Goal: Task Accomplishment & Management: Manage account settings

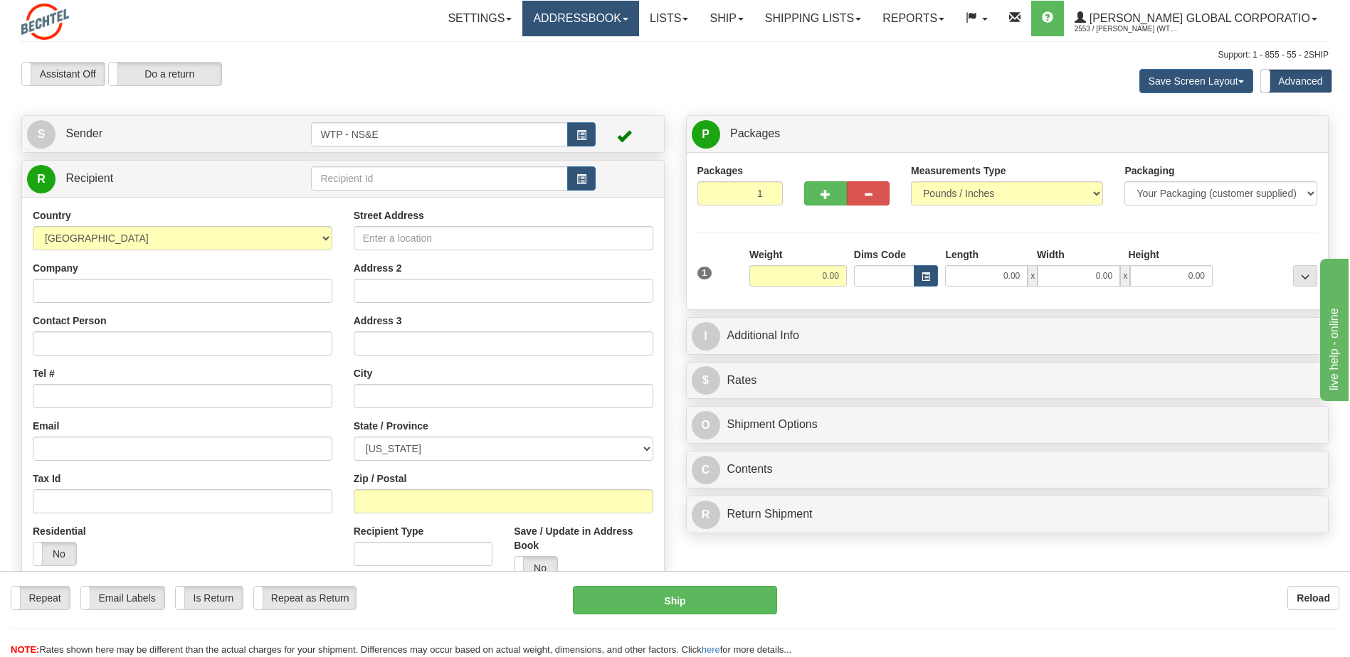
drag, startPoint x: 0, startPoint y: 0, endPoint x: 616, endPoint y: 22, distance: 616.5
click at [616, 22] on link "Addressbook" at bounding box center [580, 19] width 117 height 36
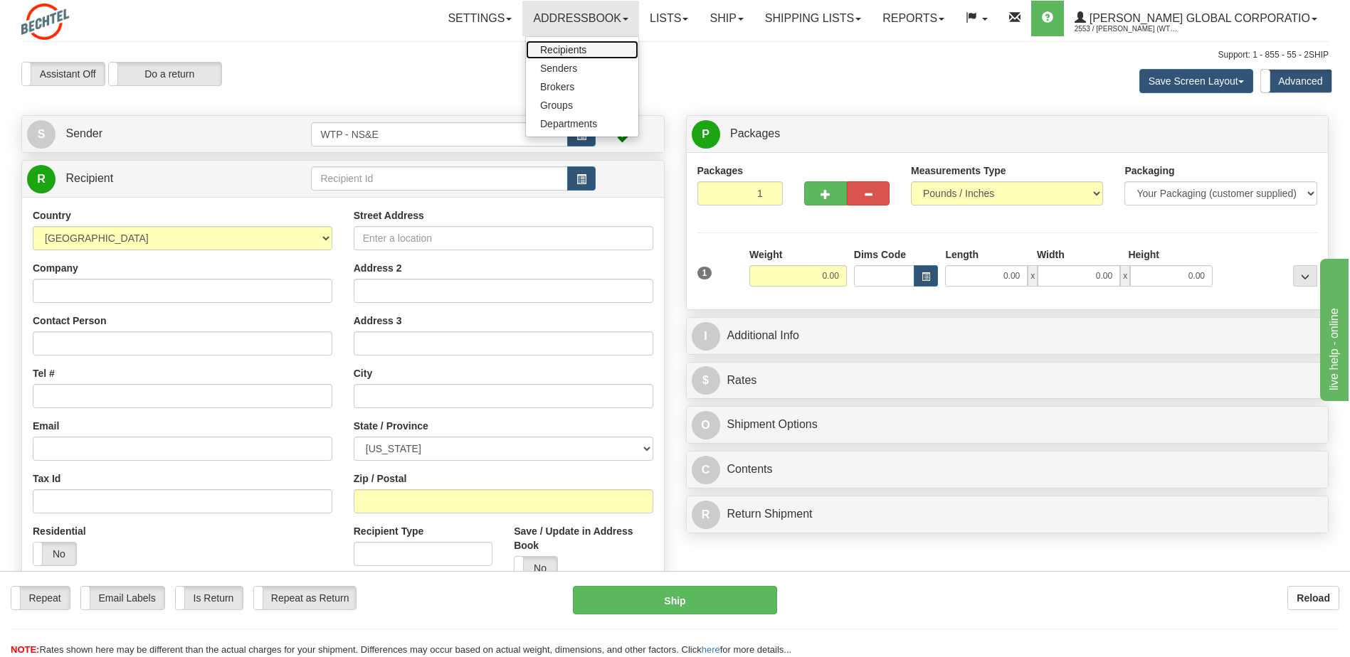
click at [586, 48] on span "Recipients" at bounding box center [563, 49] width 46 height 11
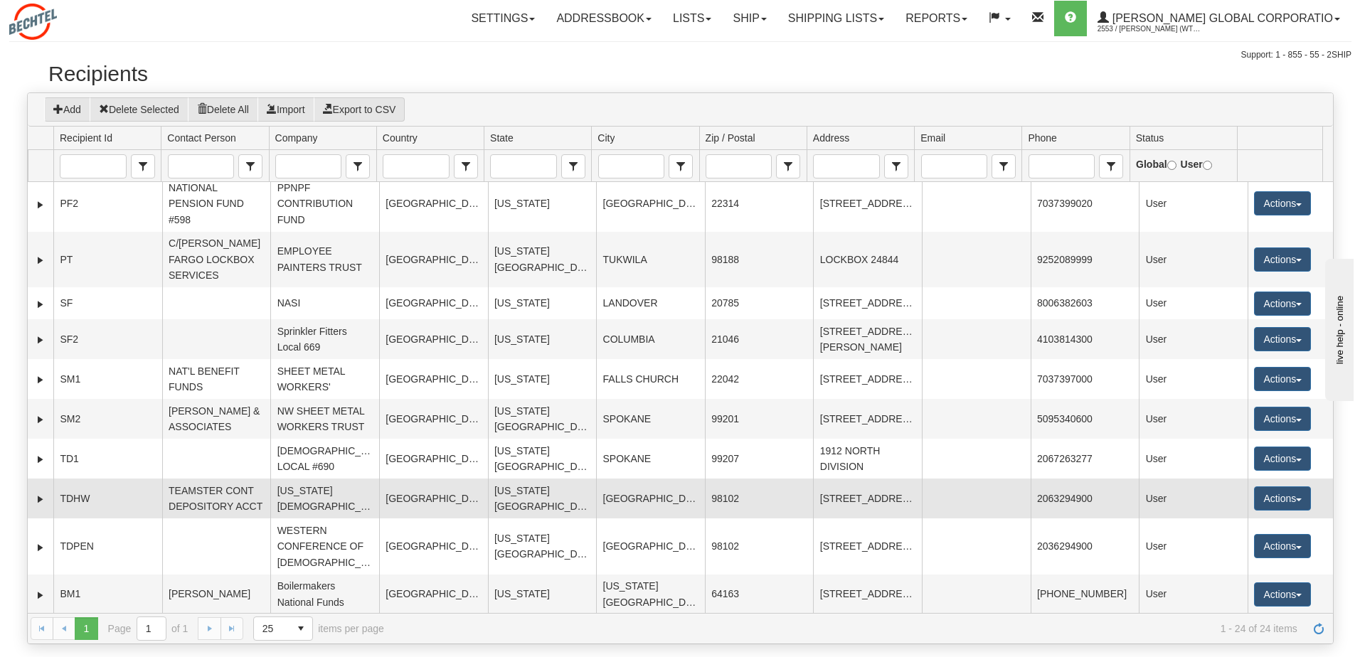
scroll to position [780, 0]
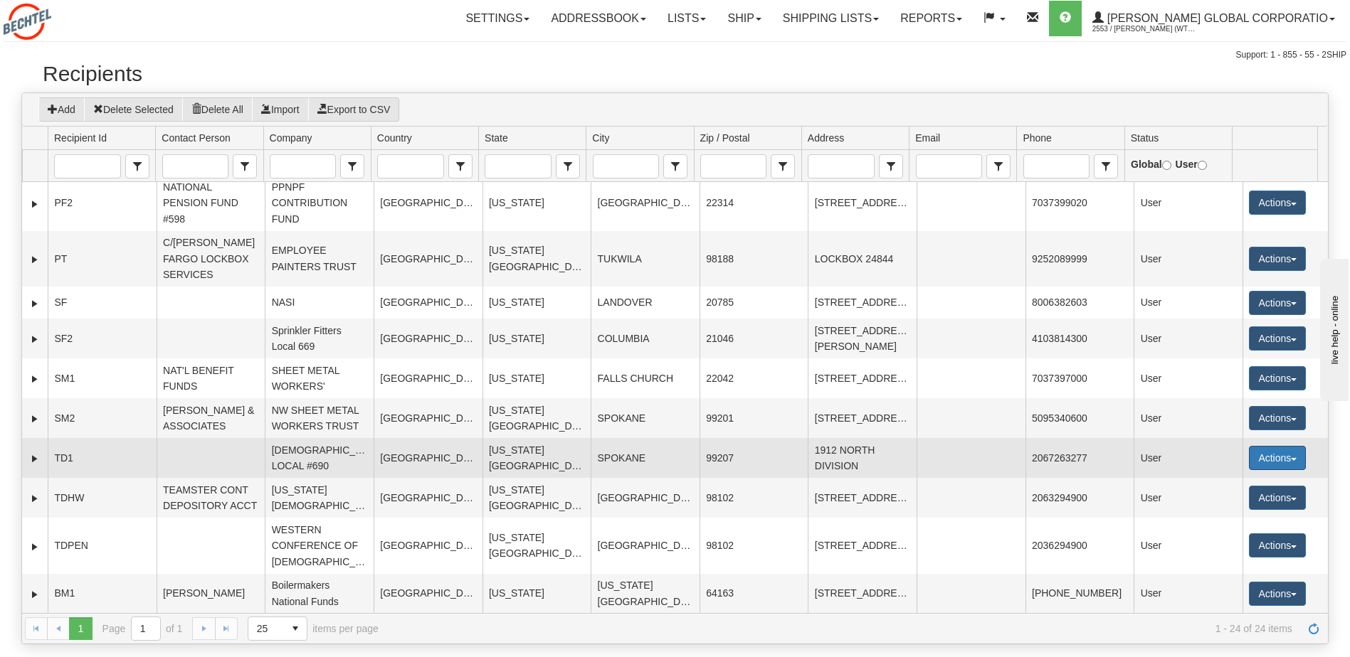
click at [1274, 451] on button "Actions" at bounding box center [1277, 458] width 57 height 24
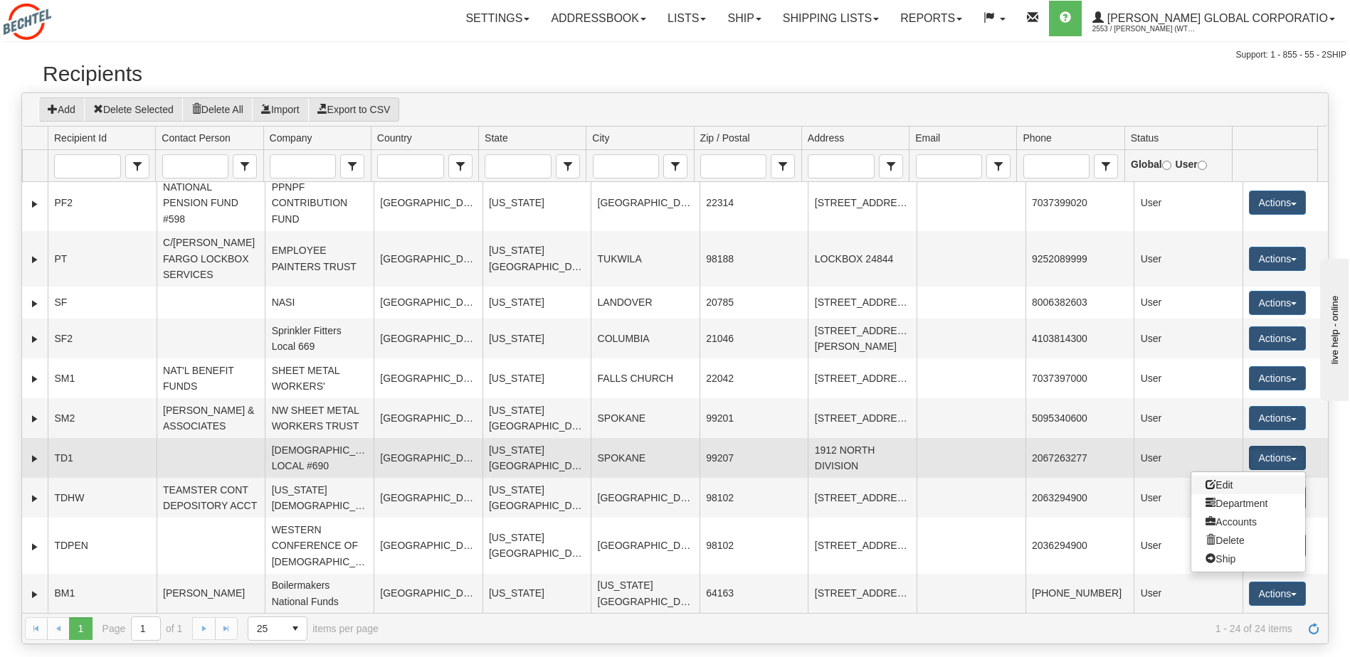
click at [1219, 489] on link "Edit" at bounding box center [1248, 485] width 114 height 18
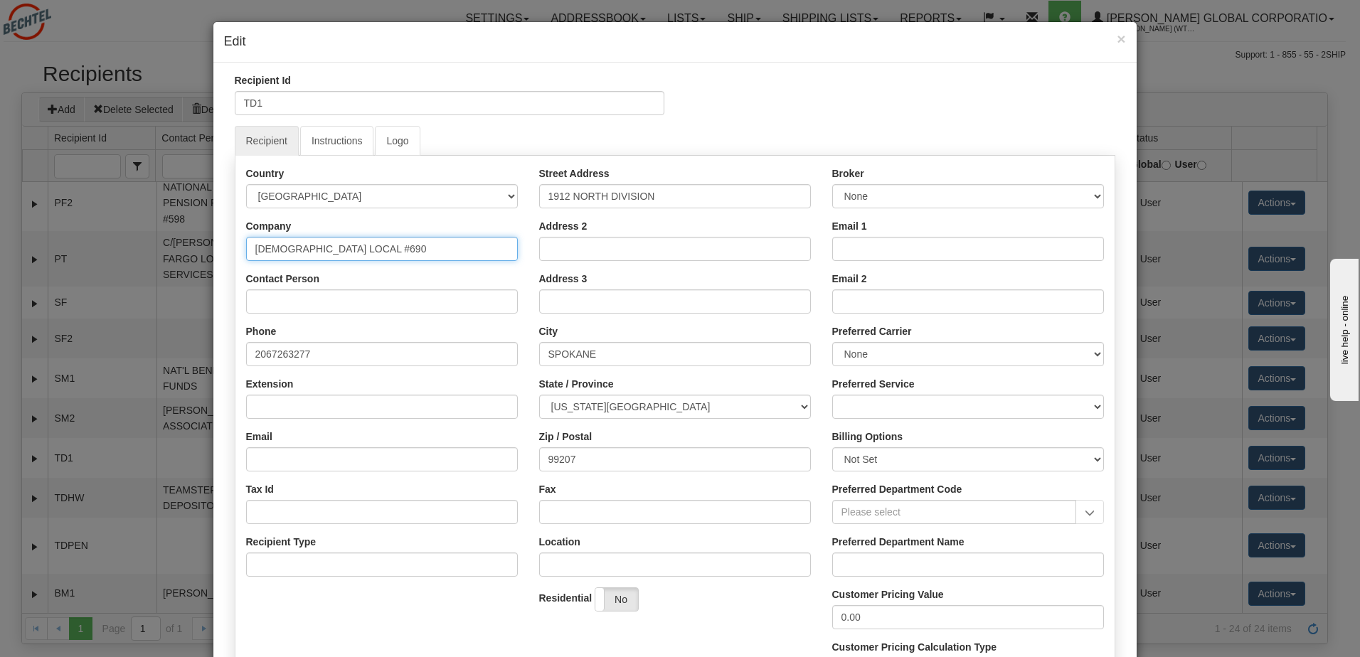
drag, startPoint x: 356, startPoint y: 248, endPoint x: 370, endPoint y: 249, distance: 14.2
click at [370, 249] on input "[DEMOGRAPHIC_DATA] LOCAL #690" at bounding box center [382, 249] width 272 height 24
type input "[DEMOGRAPHIC_DATA] LOCAL #839"
drag, startPoint x: 307, startPoint y: 349, endPoint x: 179, endPoint y: 349, distance: 128.8
click at [184, 349] on div "× Edit Recipient Id TD1 Recipient Instructions Logo Country [GEOGRAPHIC_DATA] […" at bounding box center [680, 328] width 1360 height 657
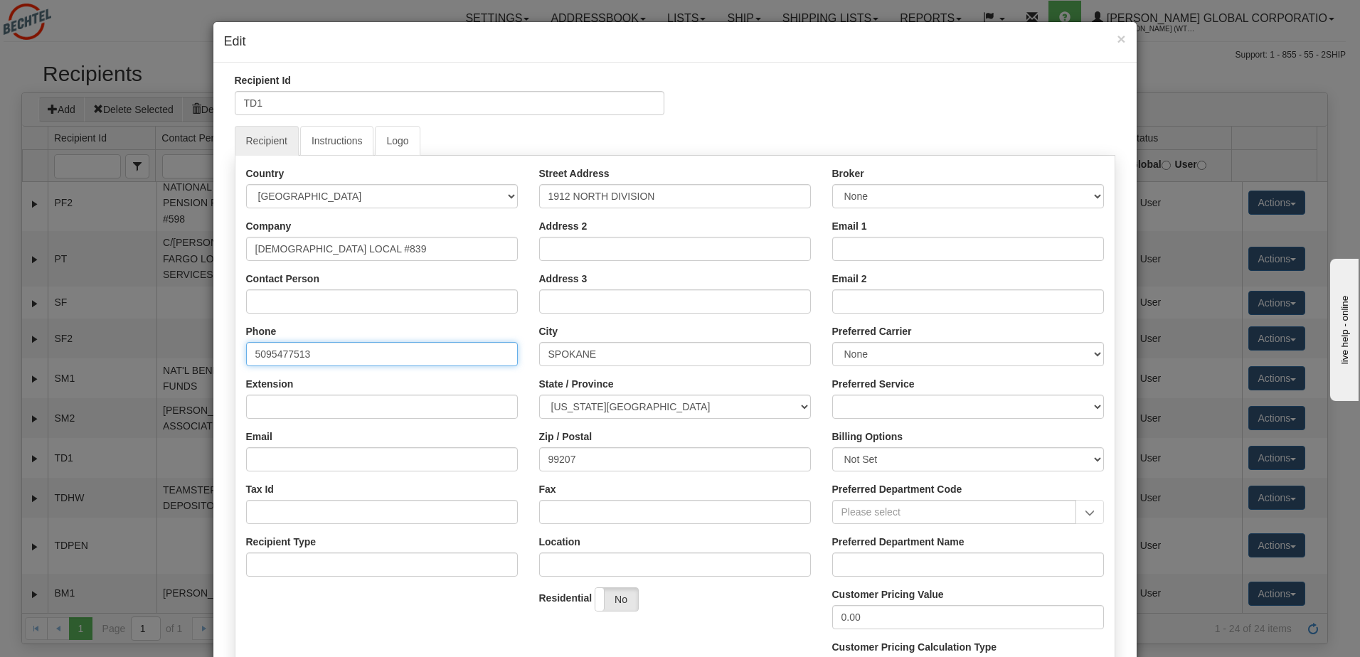
type input "5095477513"
click at [430, 320] on div "Country [GEOGRAPHIC_DATA] [GEOGRAPHIC_DATA] [GEOGRAPHIC_DATA] [GEOGRAPHIC_DATA]…" at bounding box center [381, 376] width 293 height 421
drag, startPoint x: 660, startPoint y: 196, endPoint x: 481, endPoint y: 197, distance: 179.3
click at [484, 197] on div "Country [GEOGRAPHIC_DATA] [GEOGRAPHIC_DATA] [GEOGRAPHIC_DATA] [GEOGRAPHIC_DATA]…" at bounding box center [674, 429] width 879 height 526
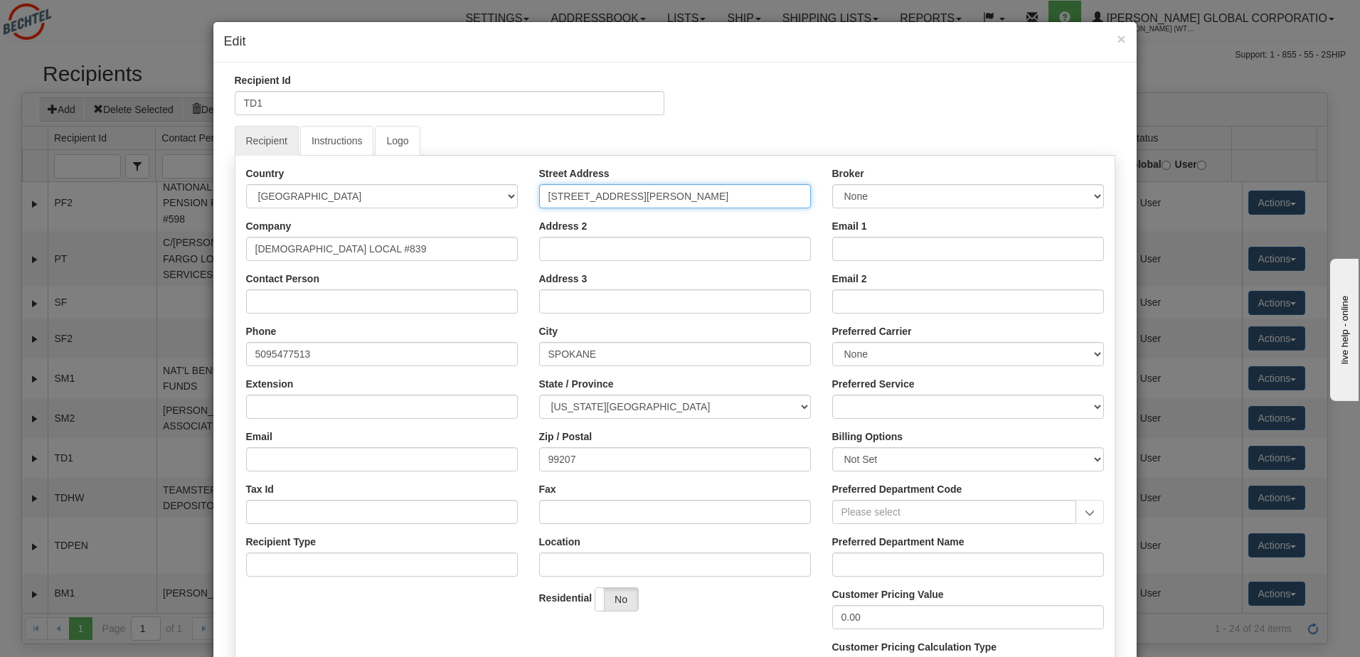
type input "[STREET_ADDRESS][PERSON_NAME]"
click at [677, 164] on div "Country [GEOGRAPHIC_DATA] [GEOGRAPHIC_DATA] [GEOGRAPHIC_DATA] [GEOGRAPHIC_DATA]…" at bounding box center [675, 430] width 881 height 549
drag, startPoint x: 596, startPoint y: 356, endPoint x: 476, endPoint y: 343, distance: 120.9
click at [481, 343] on div "Country [GEOGRAPHIC_DATA] [GEOGRAPHIC_DATA] [GEOGRAPHIC_DATA] [GEOGRAPHIC_DATA]…" at bounding box center [674, 429] width 879 height 526
type input "Pasco"
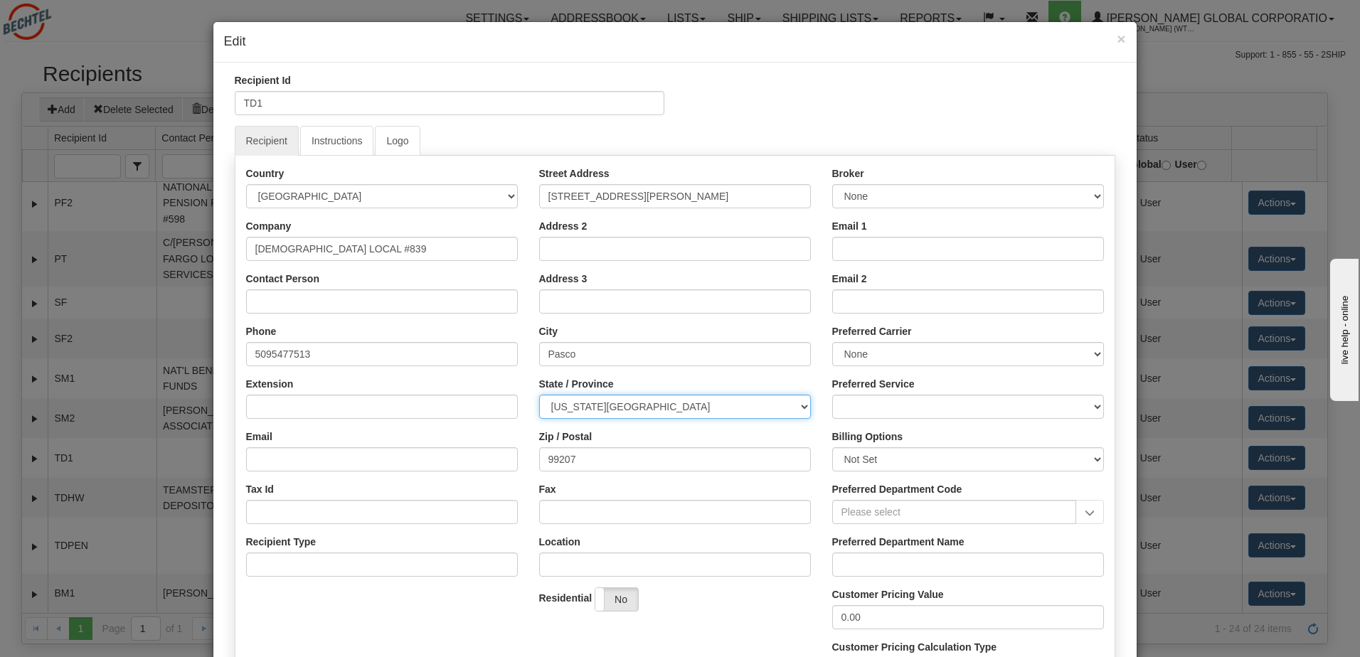
click at [539, 410] on select "[US_STATE] [US_STATE] [US_STATE] [US_STATE] Armed Forces America Armed Forces E…" at bounding box center [675, 407] width 272 height 24
click at [621, 410] on select "[US_STATE] [US_STATE] [US_STATE] [US_STATE] Armed Forces America Armed Forces E…" at bounding box center [675, 407] width 272 height 24
drag, startPoint x: 593, startPoint y: 459, endPoint x: 457, endPoint y: 458, distance: 135.9
click at [467, 458] on div "Country [GEOGRAPHIC_DATA] [GEOGRAPHIC_DATA] [GEOGRAPHIC_DATA] [GEOGRAPHIC_DATA]…" at bounding box center [674, 429] width 879 height 526
type input "99301"
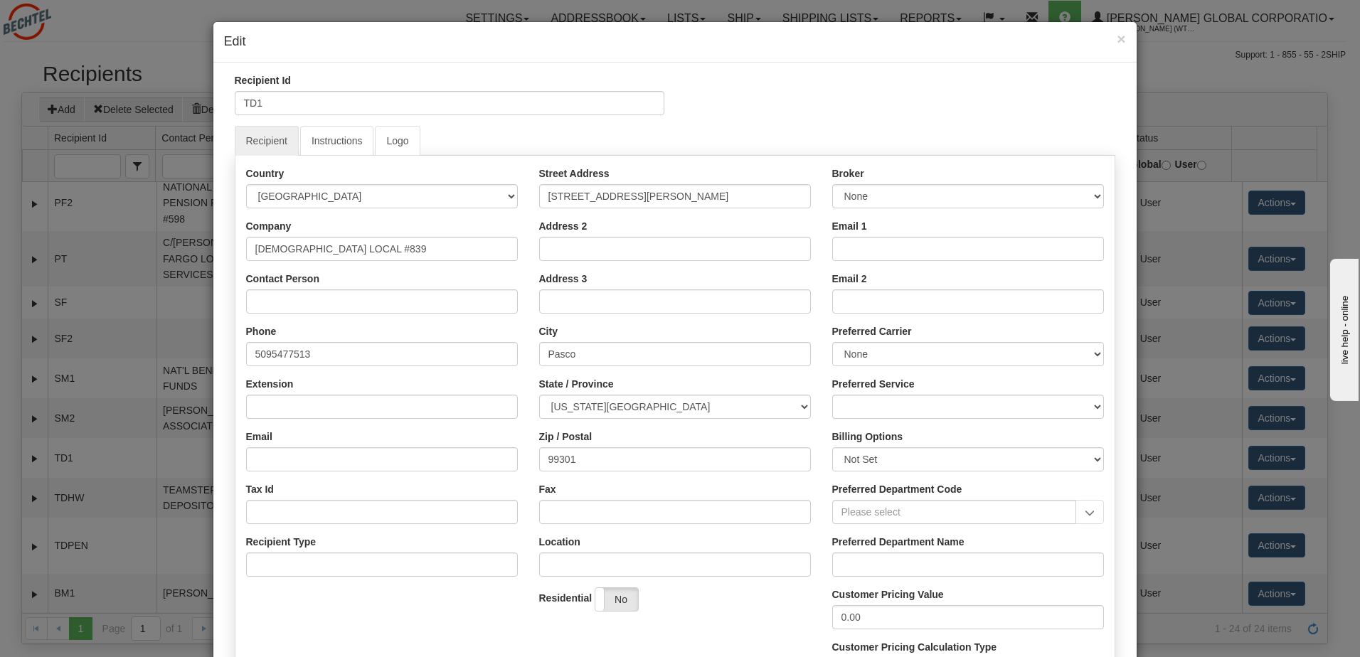
click at [520, 433] on div "Country [GEOGRAPHIC_DATA] [GEOGRAPHIC_DATA] [GEOGRAPHIC_DATA] [GEOGRAPHIC_DATA]…" at bounding box center [381, 376] width 293 height 421
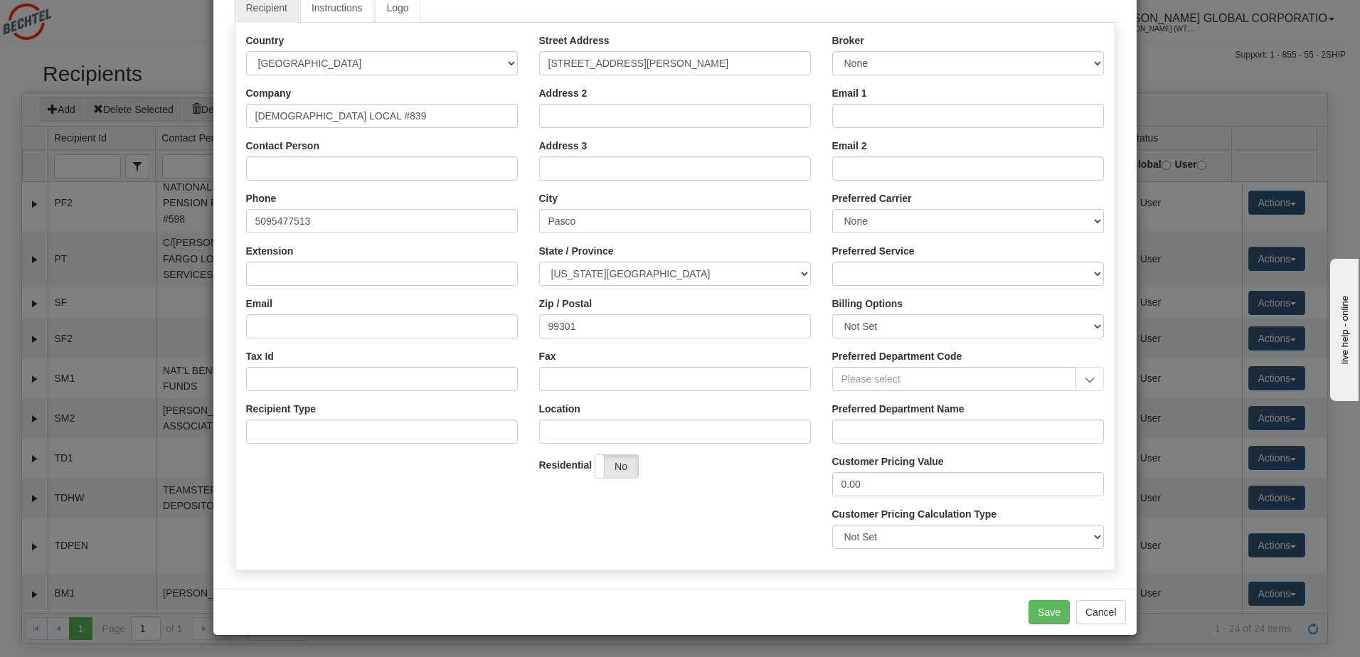
scroll to position [0, 0]
click at [1044, 608] on button "Save" at bounding box center [1049, 612] width 41 height 24
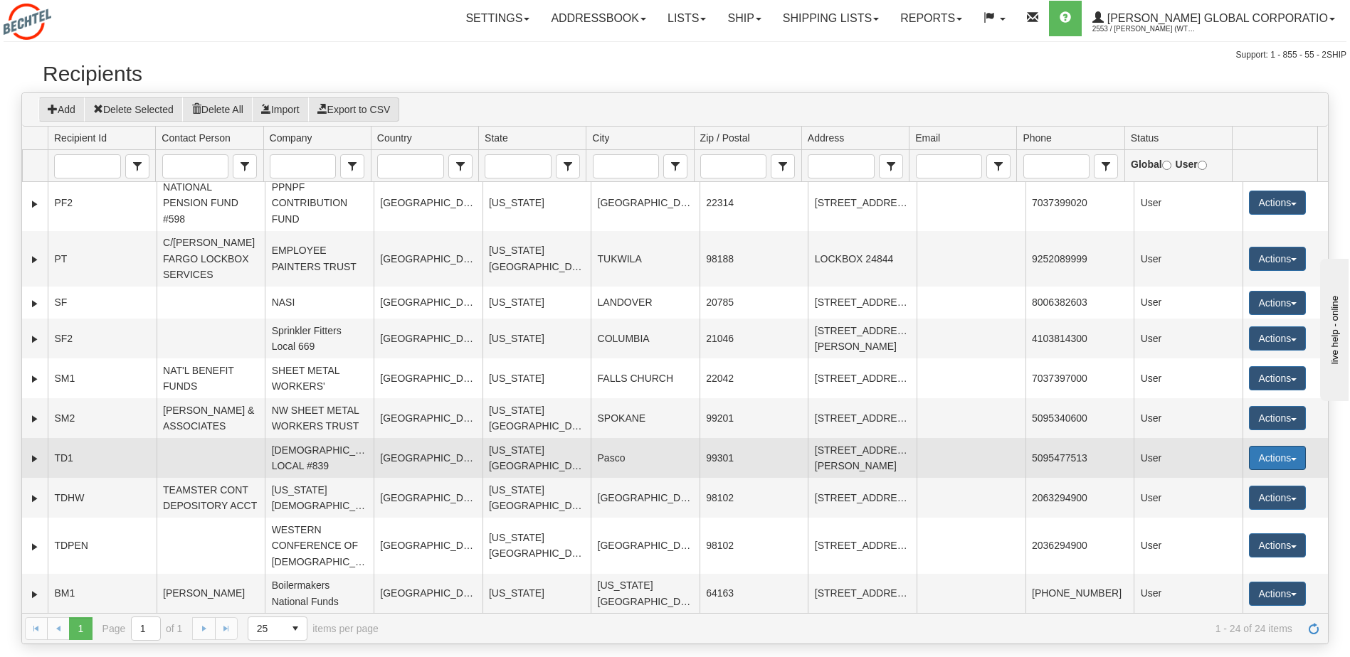
click at [1281, 457] on button "Actions" at bounding box center [1277, 458] width 57 height 24
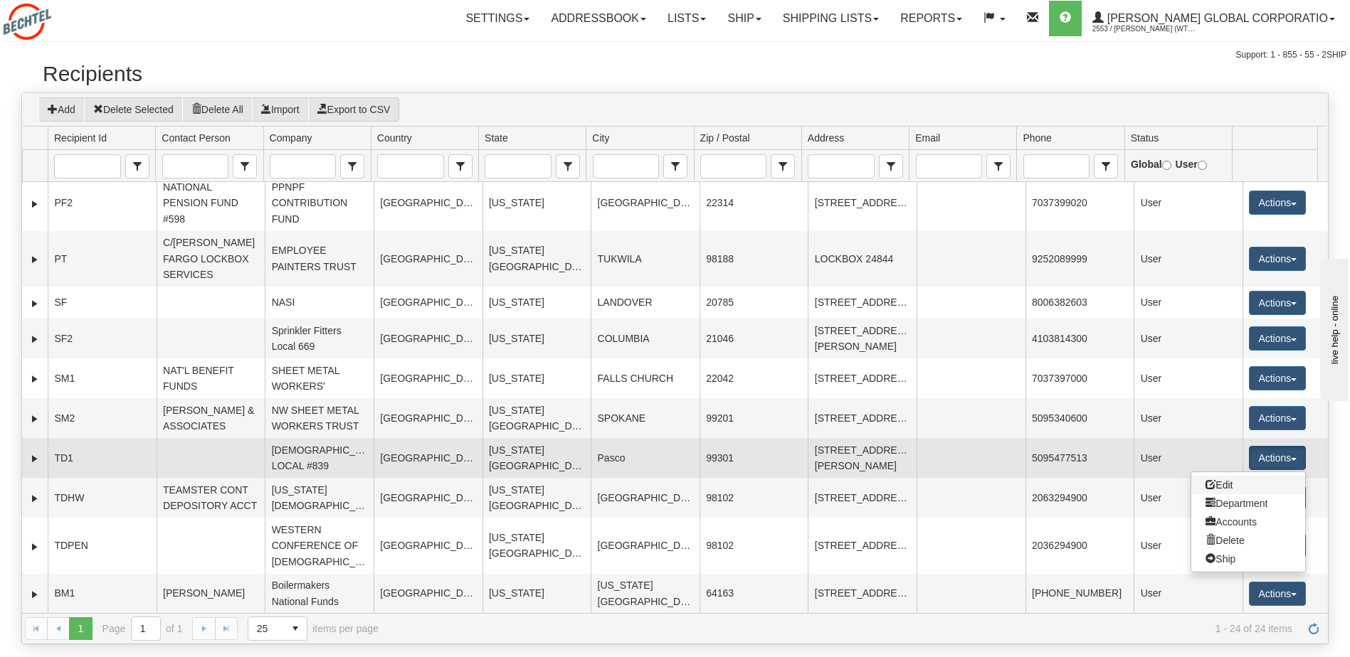
click at [1224, 486] on link "Edit" at bounding box center [1248, 485] width 114 height 18
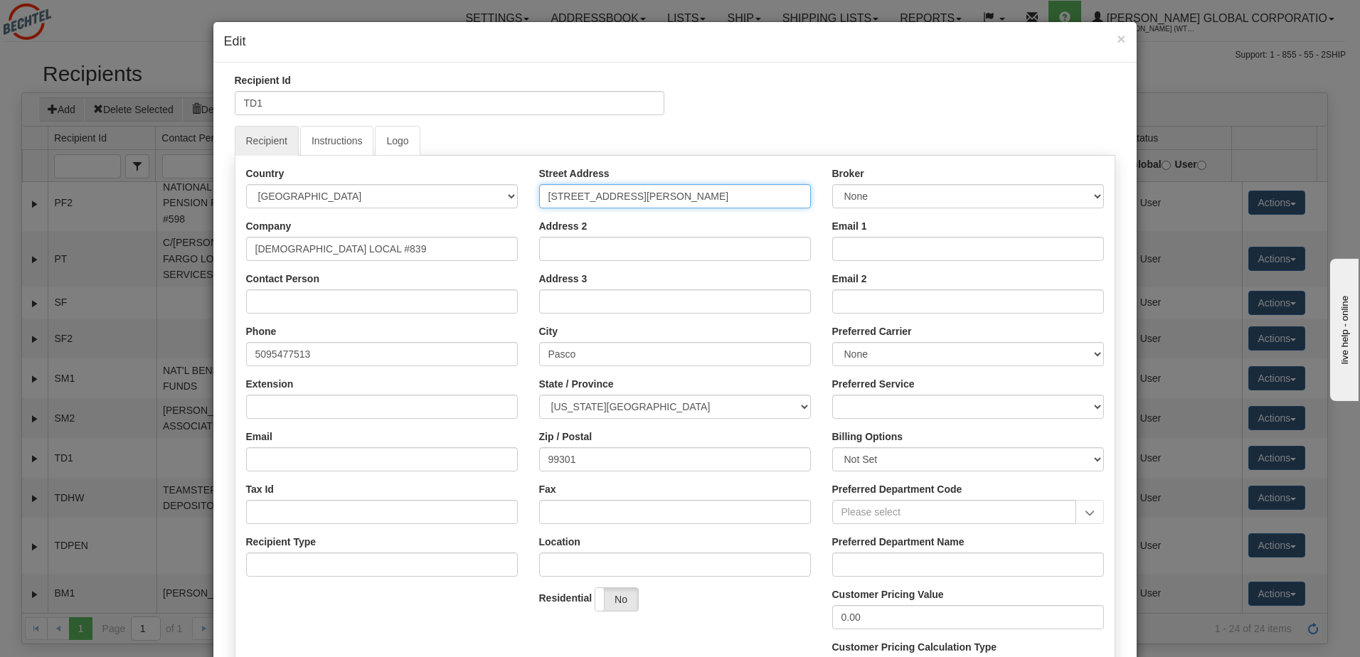
drag, startPoint x: 657, startPoint y: 196, endPoint x: 582, endPoint y: 203, distance: 75.0
click at [582, 203] on input "[STREET_ADDRESS][PERSON_NAME]" at bounding box center [675, 196] width 272 height 24
type input "[STREET_ADDRESS][PERSON_NAME]"
click at [711, 134] on ul "Recipient Instructions Logo" at bounding box center [675, 141] width 881 height 30
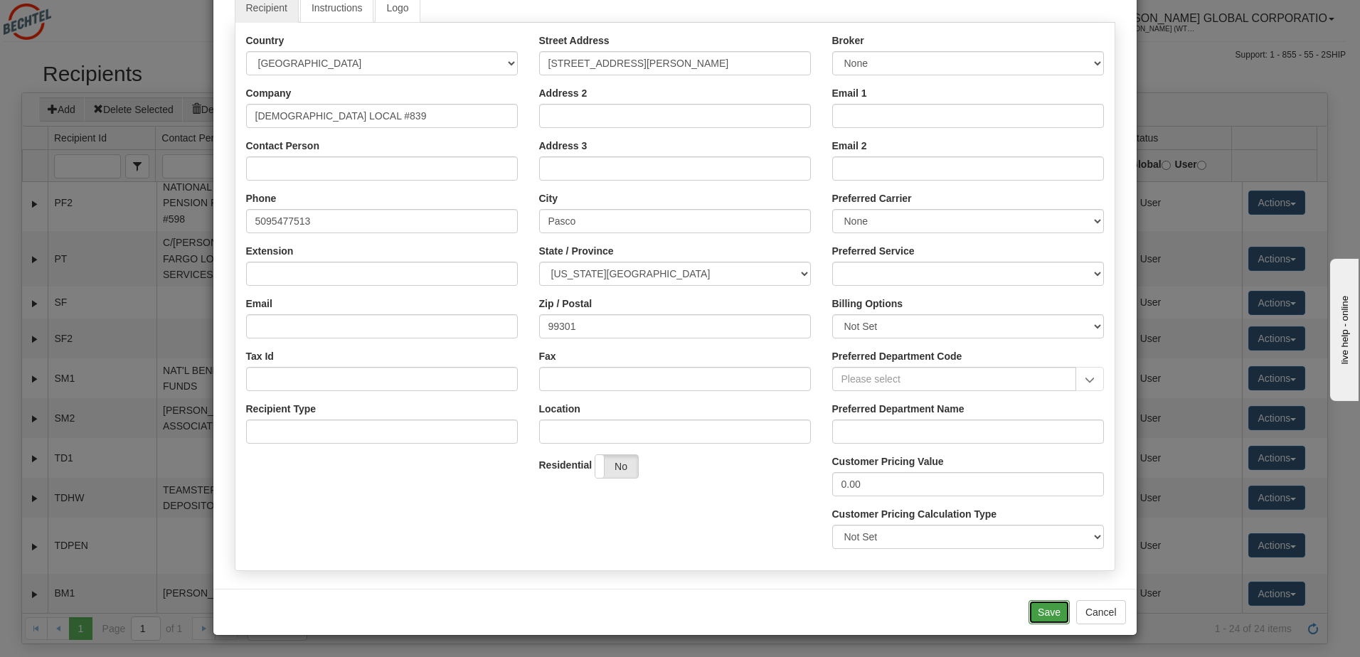
click at [1039, 606] on button "Save" at bounding box center [1049, 612] width 41 height 24
